Goal: Navigation & Orientation: Go to known website

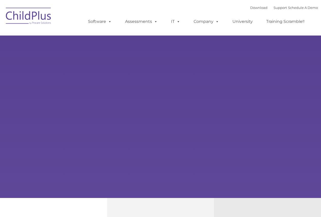
type input ""
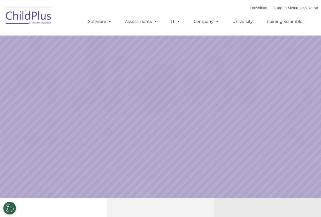
select select "MEDIUM"
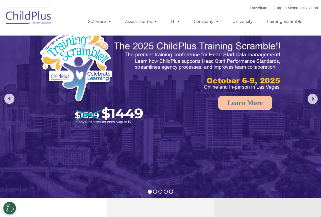
click at [33, 14] on img at bounding box center [28, 16] width 51 height 25
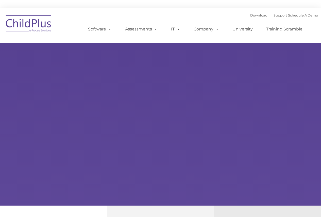
type input ""
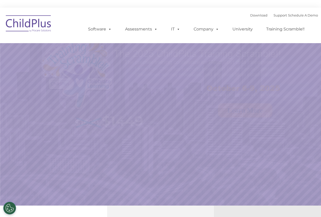
select select "MEDIUM"
